Goal: Task Accomplishment & Management: Complete application form

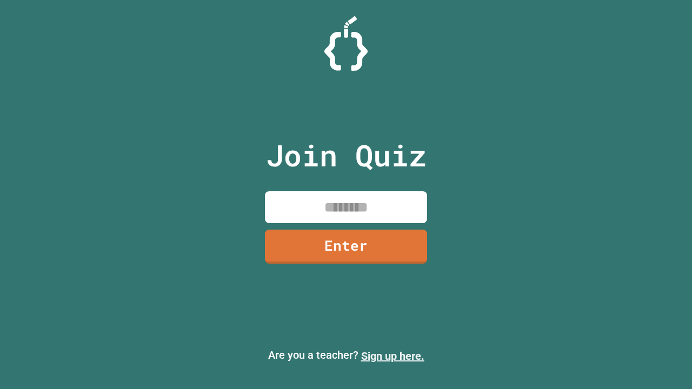
click at [392, 356] on link "Sign up here." at bounding box center [392, 356] width 63 height 13
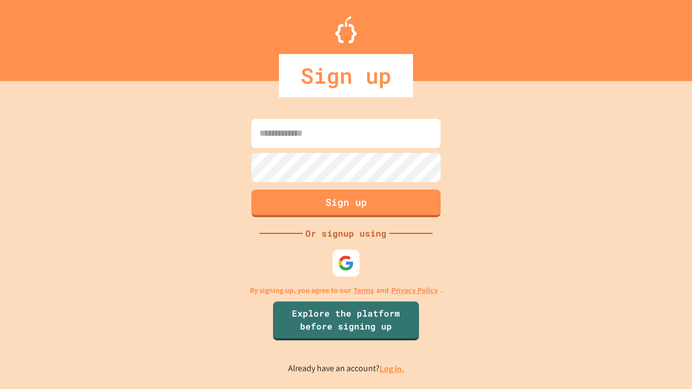
click at [392, 369] on link "Log in." at bounding box center [391, 368] width 25 height 11
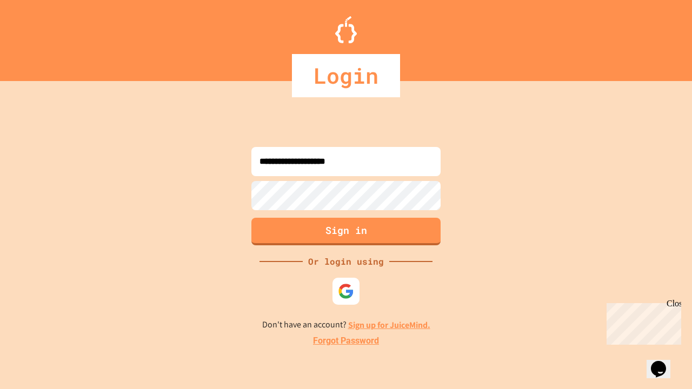
type input "**********"
